Goal: Information Seeking & Learning: Learn about a topic

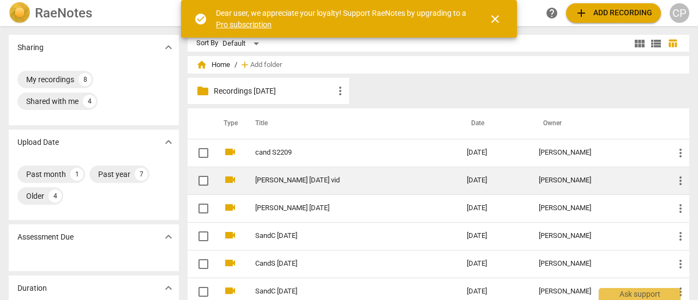
click at [274, 177] on link "[PERSON_NAME] [DATE] vid" at bounding box center [341, 181] width 172 height 8
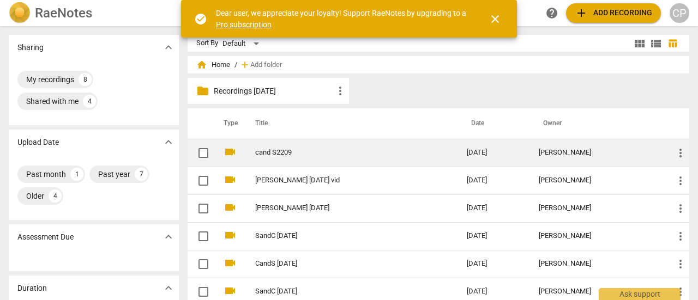
drag, startPoint x: 275, startPoint y: 156, endPoint x: 266, endPoint y: 151, distance: 10.0
click at [266, 151] on link "cand S2209" at bounding box center [341, 153] width 172 height 8
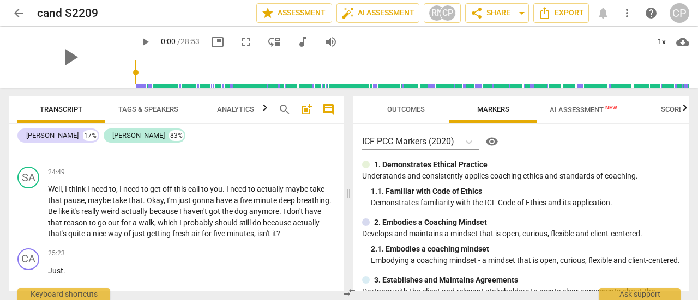
scroll to position [5103, 0]
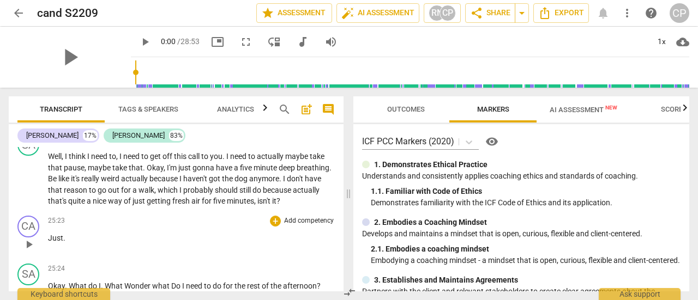
click at [334, 259] on div "CA play_arrow pause 25:23 + Add competency keyboard_arrow_right Just ." at bounding box center [176, 235] width 335 height 48
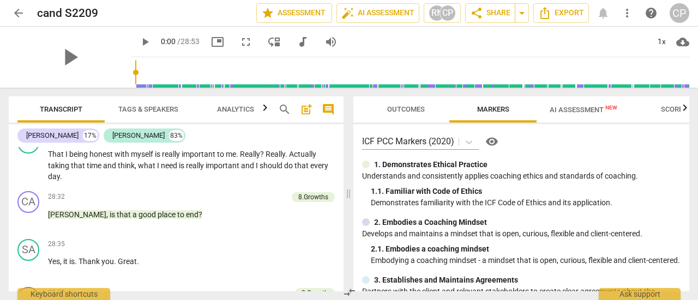
scroll to position [6074, 0]
